Goal: Information Seeking & Learning: Learn about a topic

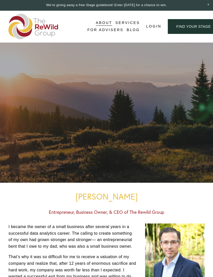
click at [0, 0] on div at bounding box center [0, 0] width 0 height 0
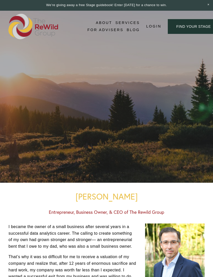
click at [137, 114] on link "Folder: Services" at bounding box center [106, 112] width 85 height 13
click at [151, 131] on link "For Businesses" at bounding box center [106, 132] width 123 height 13
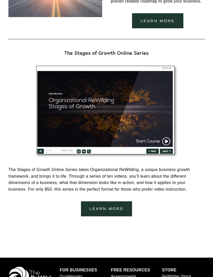
scroll to position [742, 0]
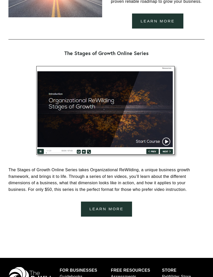
click at [115, 217] on link "Learn more" at bounding box center [106, 209] width 51 height 15
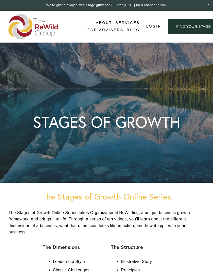
click at [0, 0] on div at bounding box center [0, 0] width 0 height 0
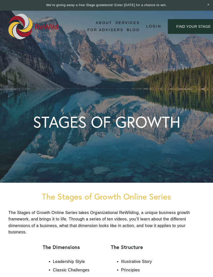
click at [142, 111] on link "Folder: Services" at bounding box center [106, 112] width 85 height 13
click at [0, 0] on div at bounding box center [0, 0] width 0 height 0
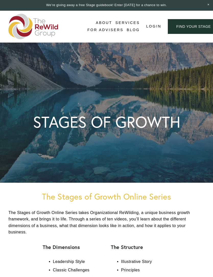
click at [0, 0] on div at bounding box center [0, 0] width 0 height 0
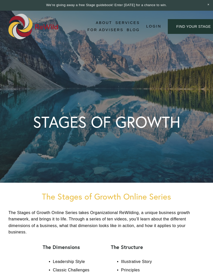
click at [0, 0] on div at bounding box center [0, 0] width 0 height 0
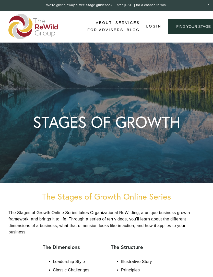
click at [0, 0] on div at bounding box center [0, 0] width 0 height 0
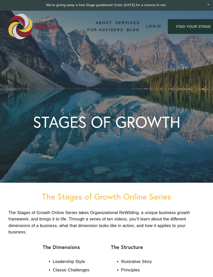
click at [132, 87] on link "Folder: About" at bounding box center [106, 87] width 62 height 13
click at [160, 164] on link "Stages of Growth" at bounding box center [106, 164] width 146 height 13
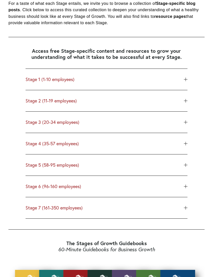
scroll to position [569, 0]
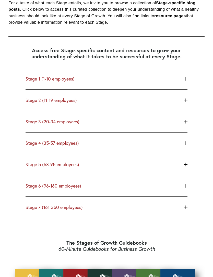
click at [182, 168] on span "Stage 5 (58-95 employees)" at bounding box center [105, 165] width 158 height 6
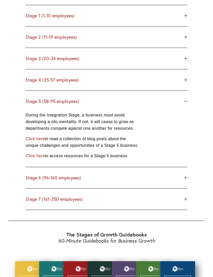
scroll to position [634, 0]
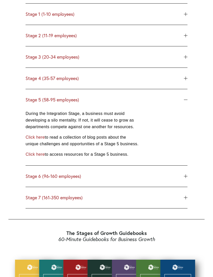
click at [42, 140] on link "Click here" at bounding box center [35, 137] width 19 height 4
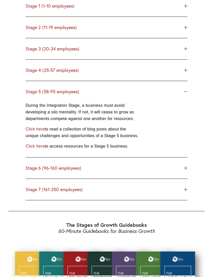
click at [40, 148] on link "Click here" at bounding box center [35, 146] width 19 height 4
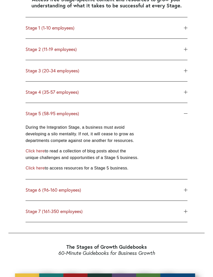
scroll to position [620, 0]
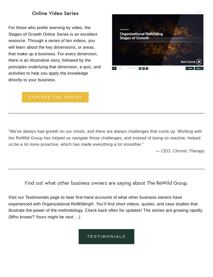
scroll to position [769, 0]
click at [69, 92] on link "Explore the series" at bounding box center [55, 97] width 67 height 11
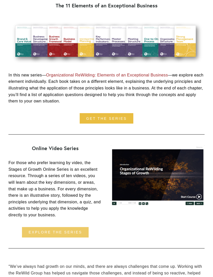
scroll to position [634, 0]
click at [71, 227] on link "Explore the series" at bounding box center [55, 232] width 67 height 11
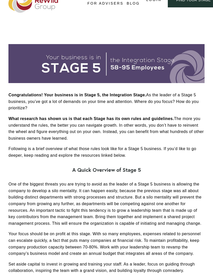
scroll to position [0, 0]
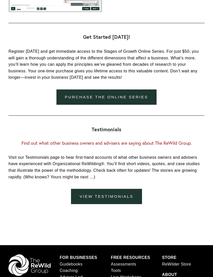
scroll to position [677, 0]
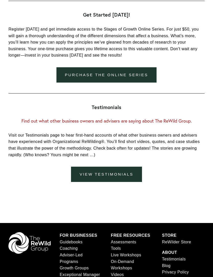
click at [141, 83] on link "Purchase the online series" at bounding box center [106, 74] width 100 height 15
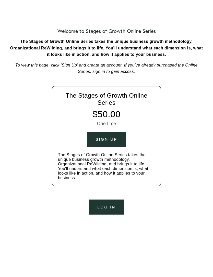
scroll to position [45, 0]
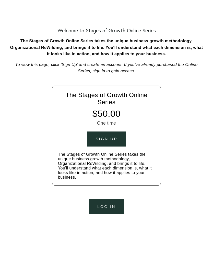
click at [112, 138] on div "Sign up" at bounding box center [106, 139] width 22 height 5
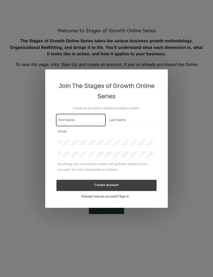
click at [86, 123] on input "First Name" at bounding box center [81, 120] width 46 height 6
type input "Jason"
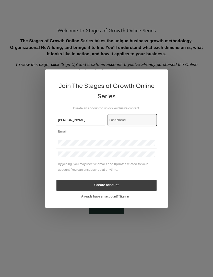
type input "Janz"
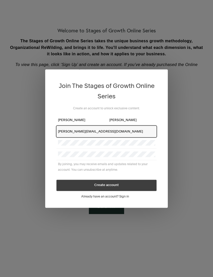
type input "jasonjanz@crosspurpose.org"
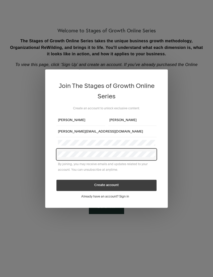
click at [126, 191] on button "Create account" at bounding box center [106, 185] width 100 height 11
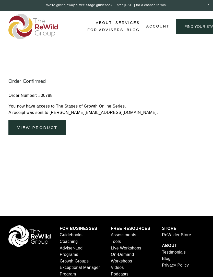
click at [55, 120] on link "View Product" at bounding box center [36, 127] width 57 height 15
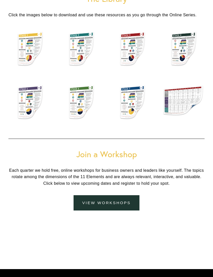
scroll to position [1175, 0]
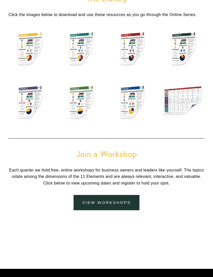
click at [82, 107] on div at bounding box center [81, 102] width 42 height 45
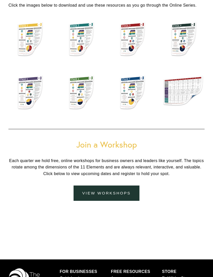
scroll to position [1186, 0]
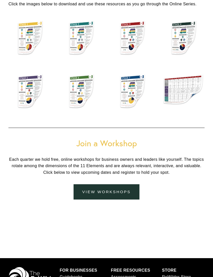
click at [127, 196] on link "View Workshops" at bounding box center [106, 191] width 66 height 15
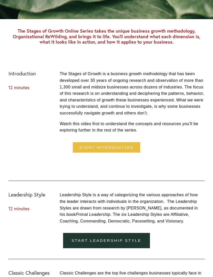
scroll to position [188, 0]
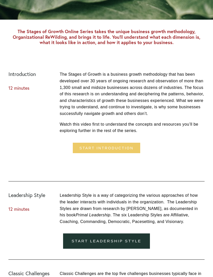
click at [127, 154] on link "Start introduction" at bounding box center [106, 148] width 67 height 11
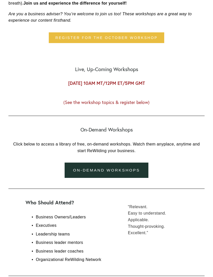
scroll to position [269, 0]
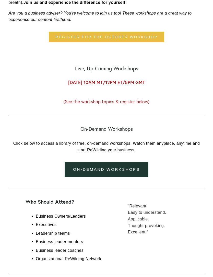
click at [137, 177] on link "on-demand workshops" at bounding box center [107, 169] width 84 height 15
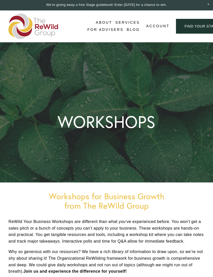
scroll to position [0, 0]
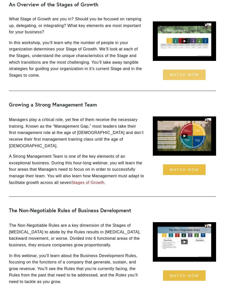
scroll to position [1292, 0]
click at [193, 80] on link "watch now" at bounding box center [184, 75] width 43 height 11
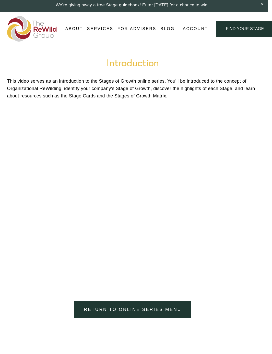
scroll to position [0, 4]
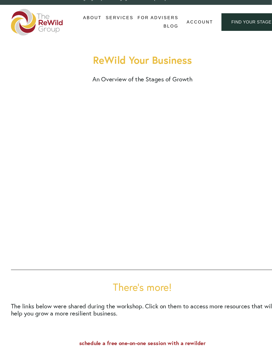
scroll to position [8, 0]
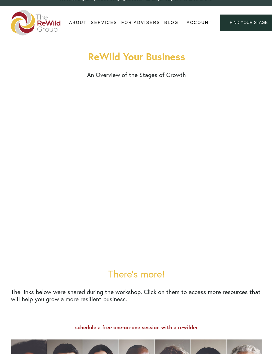
click at [246, 24] on link "find your stage" at bounding box center [248, 23] width 57 height 17
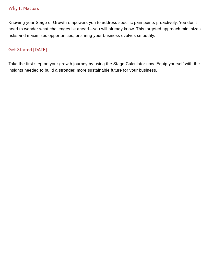
scroll to position [268, 0]
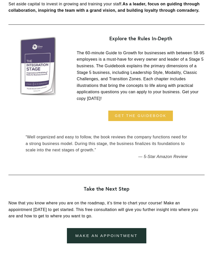
scroll to position [510, 0]
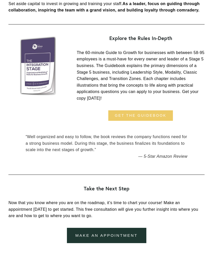
click at [162, 113] on link "get the guidebook" at bounding box center [140, 115] width 65 height 11
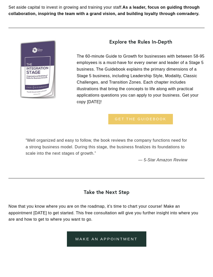
click at [150, 117] on link "get the guidebook" at bounding box center [140, 119] width 65 height 11
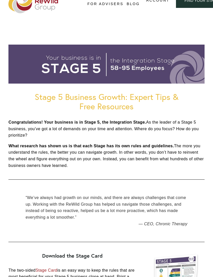
scroll to position [0, 0]
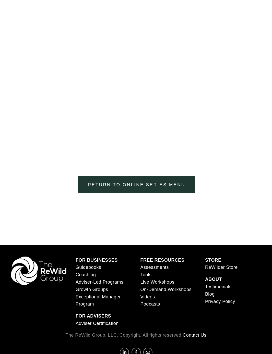
scroll to position [126, 0]
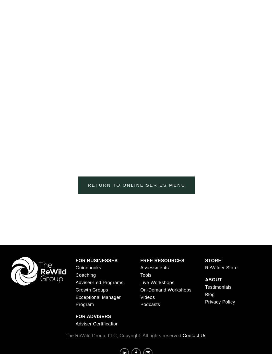
click at [178, 187] on link "Return to Online Series menu" at bounding box center [136, 185] width 117 height 17
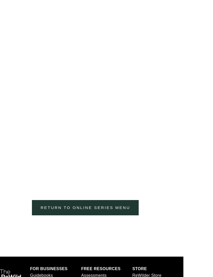
scroll to position [181, 29]
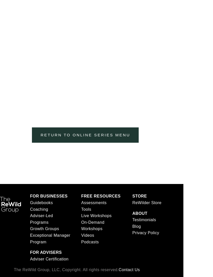
click at [116, 133] on link "Return to Online Series menu" at bounding box center [85, 135] width 107 height 15
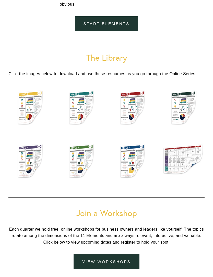
scroll to position [1120, 0]
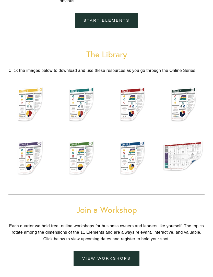
click at [180, 116] on figcaption "Stage 4 Card" at bounding box center [183, 116] width 42 height 22
click at [82, 163] on div at bounding box center [81, 158] width 42 height 45
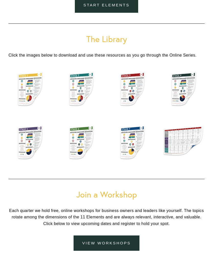
scroll to position [1136, 0]
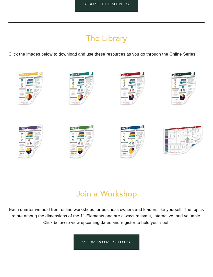
click at [91, 157] on p "Stage 6 Card" at bounding box center [81, 153] width 34 height 7
click at [137, 147] on div at bounding box center [132, 142] width 42 height 45
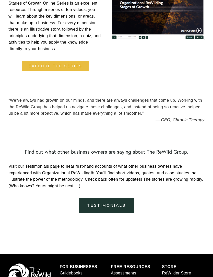
scroll to position [800, 0]
click at [34, 61] on link "Explore the series" at bounding box center [55, 66] width 67 height 11
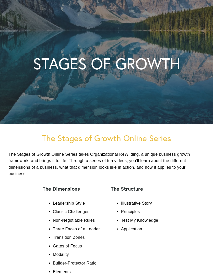
scroll to position [50, 0]
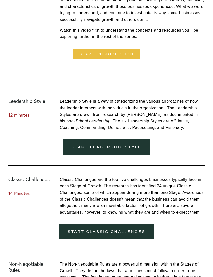
scroll to position [283, 0]
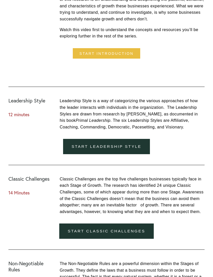
click at [135, 155] on link "Start Leadership Style" at bounding box center [106, 146] width 87 height 15
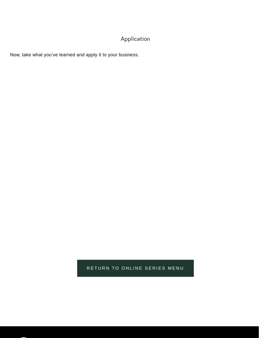
scroll to position [752, 0]
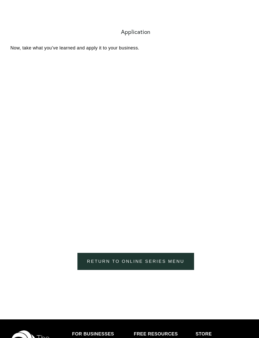
click at [172, 257] on link "Return to Online Series menu" at bounding box center [136, 261] width 117 height 17
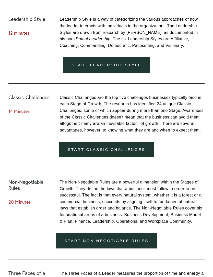
scroll to position [368, 0]
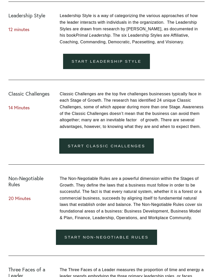
click at [116, 154] on link "Start Classic Challenges" at bounding box center [106, 146] width 95 height 15
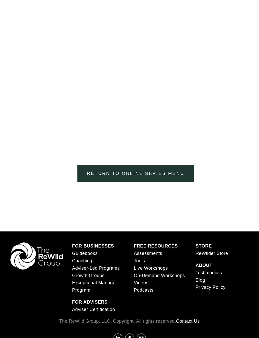
scroll to position [856, 0]
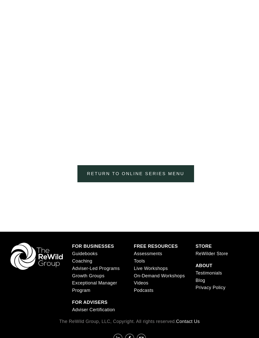
click at [172, 168] on link "Return to Online Series menu" at bounding box center [136, 173] width 117 height 17
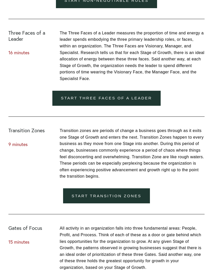
scroll to position [550, 0]
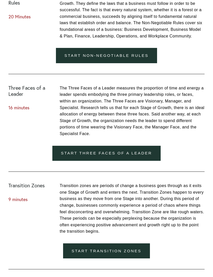
click at [129, 63] on link "Start Non-Negotiable Rules" at bounding box center [106, 55] width 101 height 15
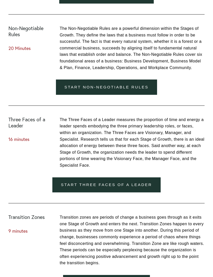
scroll to position [520, 0]
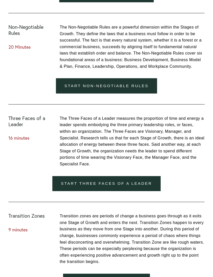
click at [147, 192] on link "Start Three Faces of a Leader" at bounding box center [106, 183] width 108 height 15
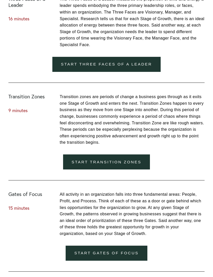
scroll to position [640, 0]
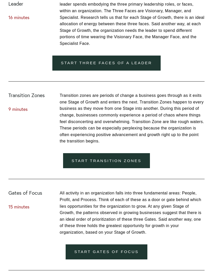
click at [130, 169] on link "Start Transition Zones" at bounding box center [106, 160] width 87 height 15
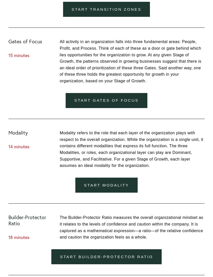
scroll to position [749, 0]
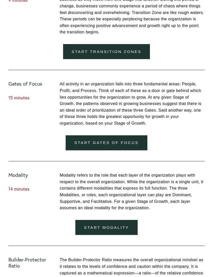
click at [126, 147] on link "Start Gates of Focus" at bounding box center [106, 142] width 81 height 15
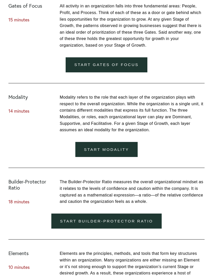
scroll to position [843, 0]
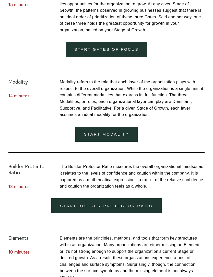
click at [107, 139] on link "Start Modality" at bounding box center [106, 134] width 62 height 15
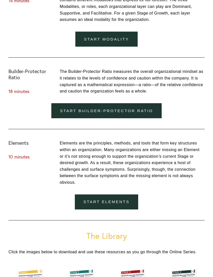
scroll to position [939, 0]
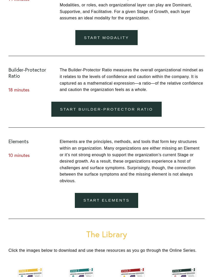
click at [141, 117] on link "Start Builder-Protector Ratio" at bounding box center [106, 109] width 110 height 15
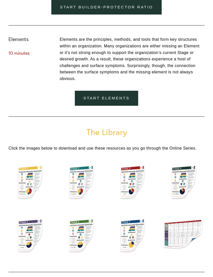
scroll to position [1042, 0]
click at [121, 105] on link "Start Elements" at bounding box center [106, 98] width 63 height 15
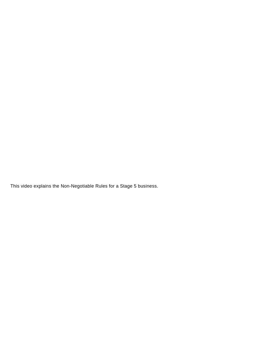
scroll to position [1124, 0]
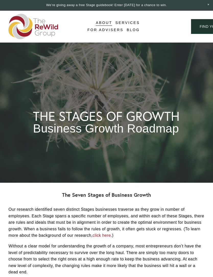
scroll to position [620, 0]
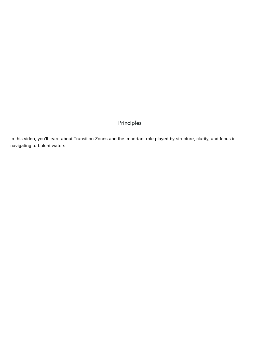
scroll to position [216, 0]
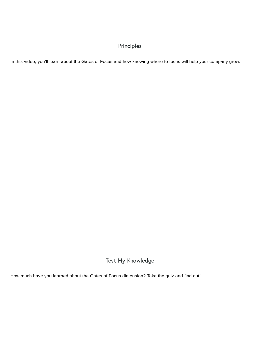
scroll to position [318, 0]
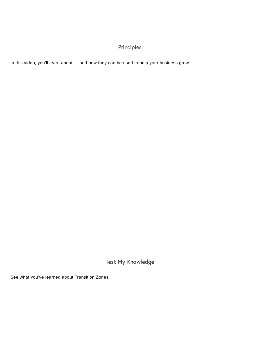
scroll to position [310, 0]
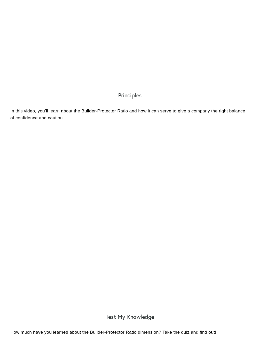
scroll to position [251, 0]
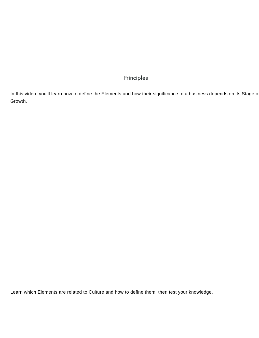
scroll to position [267, 0]
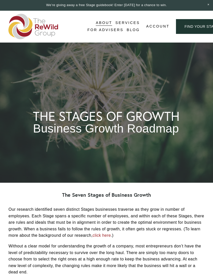
click at [0, 0] on div at bounding box center [0, 0] width 0 height 0
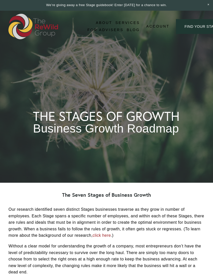
click at [125, 191] on span "Account" at bounding box center [106, 194] width 68 height 23
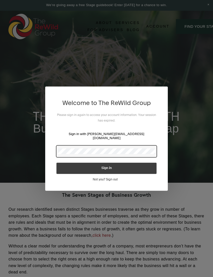
click at [106, 166] on button "Sign in" at bounding box center [106, 168] width 100 height 11
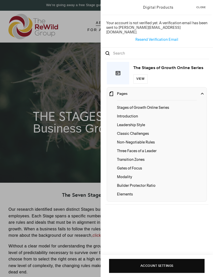
click at [75, 93] on div "Digital Products Close Your account is not verified yet. A verification email h…" at bounding box center [106, 138] width 213 height 277
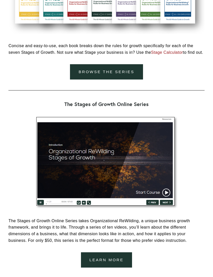
scroll to position [890, 0]
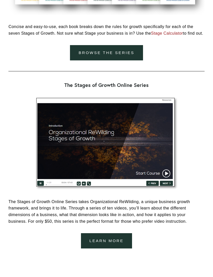
click at [123, 61] on link "browse the series" at bounding box center [106, 52] width 73 height 15
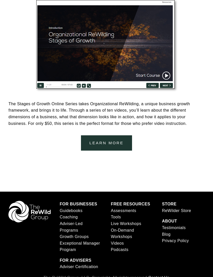
scroll to position [1028, 0]
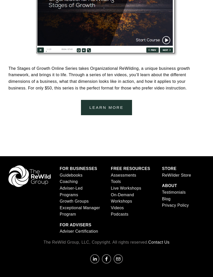
click at [126, 115] on link "Learn more" at bounding box center [106, 107] width 51 height 15
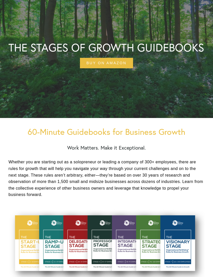
scroll to position [58, 0]
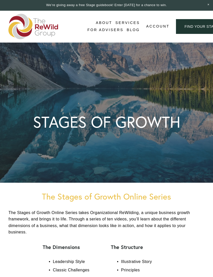
click at [0, 0] on div "About About Us Adviser Network" at bounding box center [0, 0] width 0 height 0
click at [0, 0] on div at bounding box center [0, 0] width 0 height 0
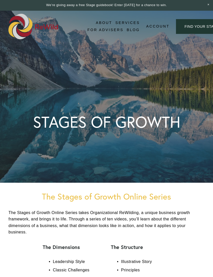
click at [127, 195] on span "Account" at bounding box center [106, 194] width 68 height 23
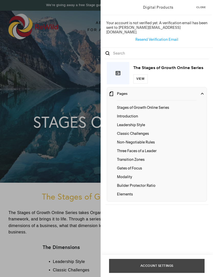
click at [118, 263] on div "Account Settings" at bounding box center [156, 266] width 95 height 14
